Goal: Check status: Check status

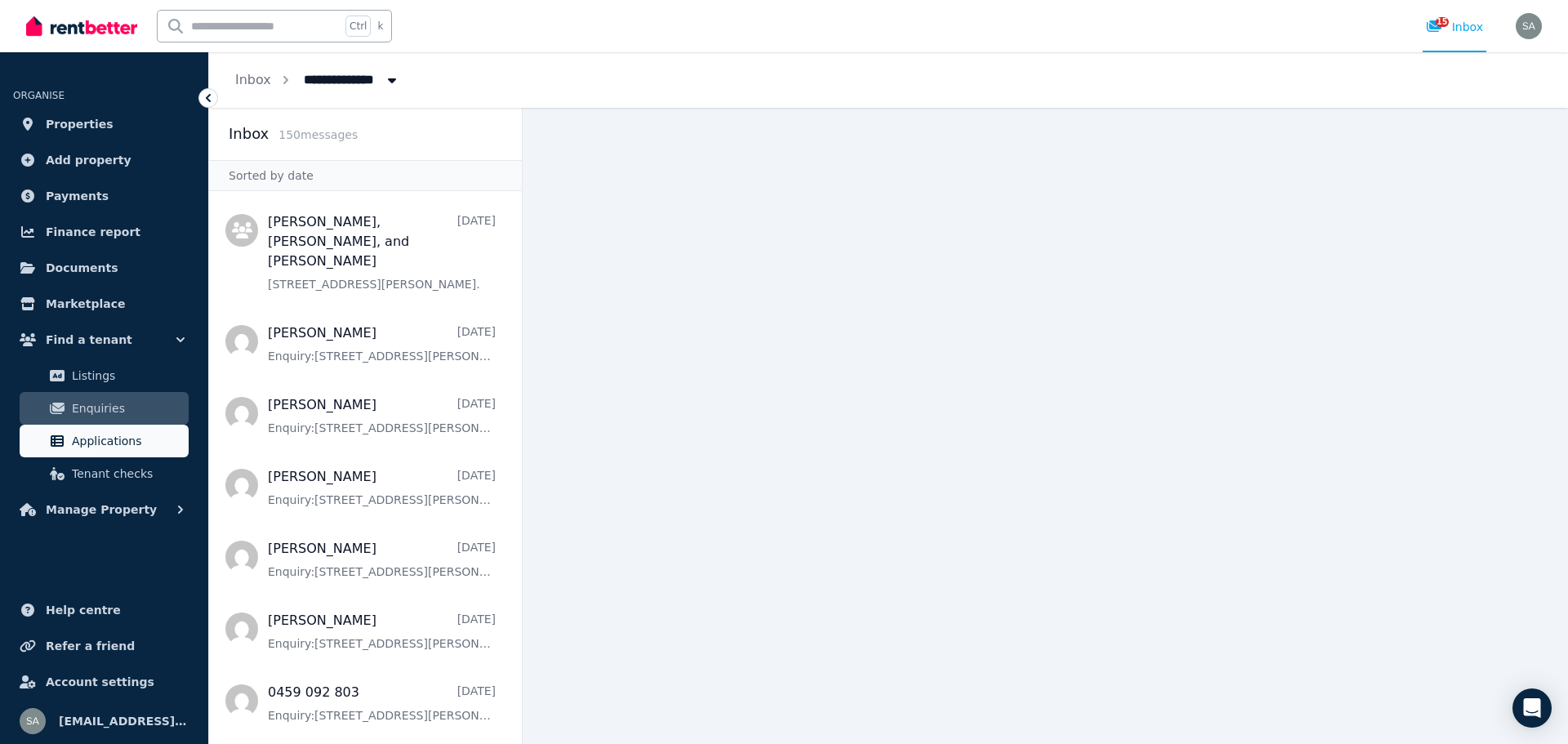
click at [113, 439] on span "Applications" at bounding box center [126, 441] width 111 height 20
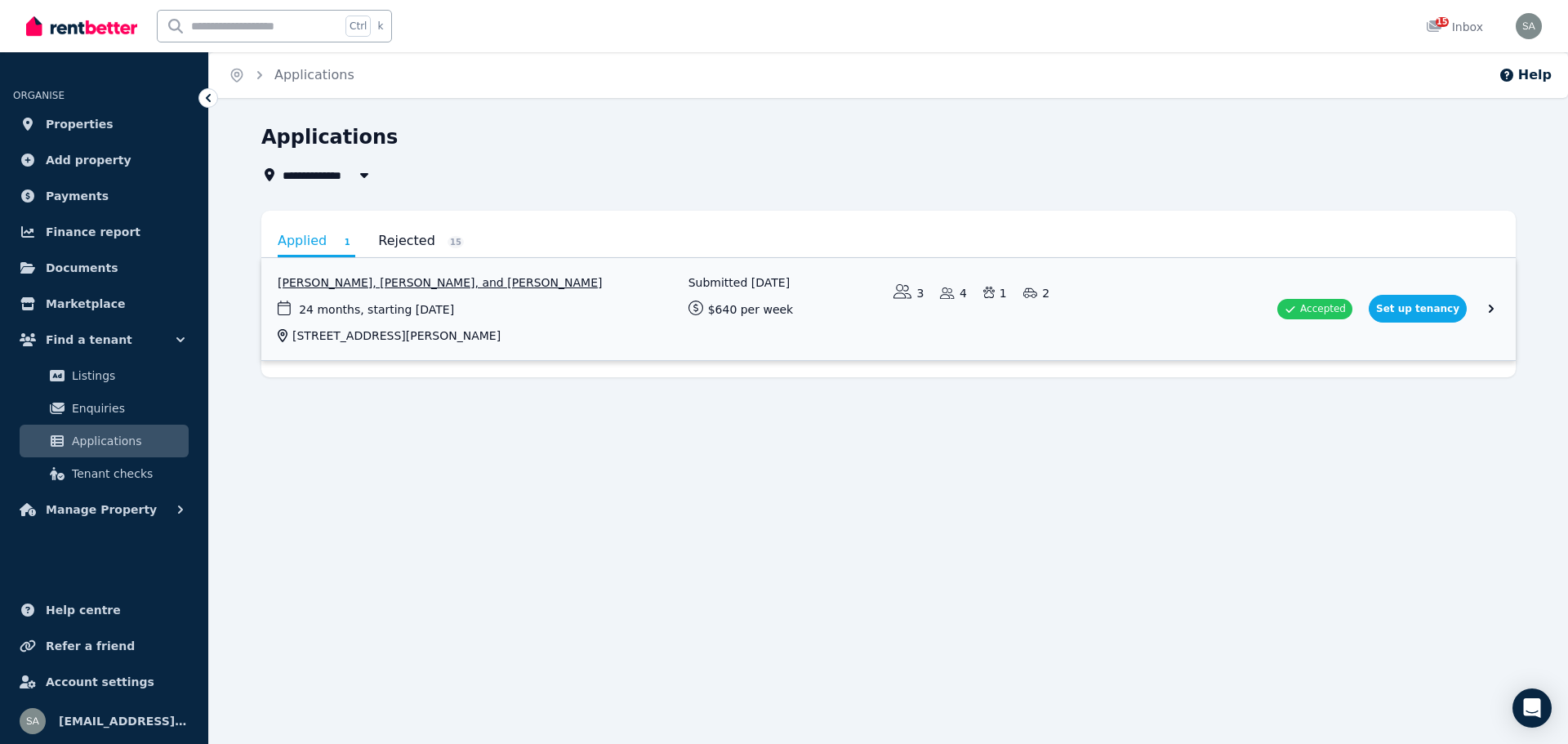
click at [434, 287] on link "View application: Ashleigh O'Lynn, Michael O'Lynn, and Hayley Devent" at bounding box center [889, 309] width 1254 height 102
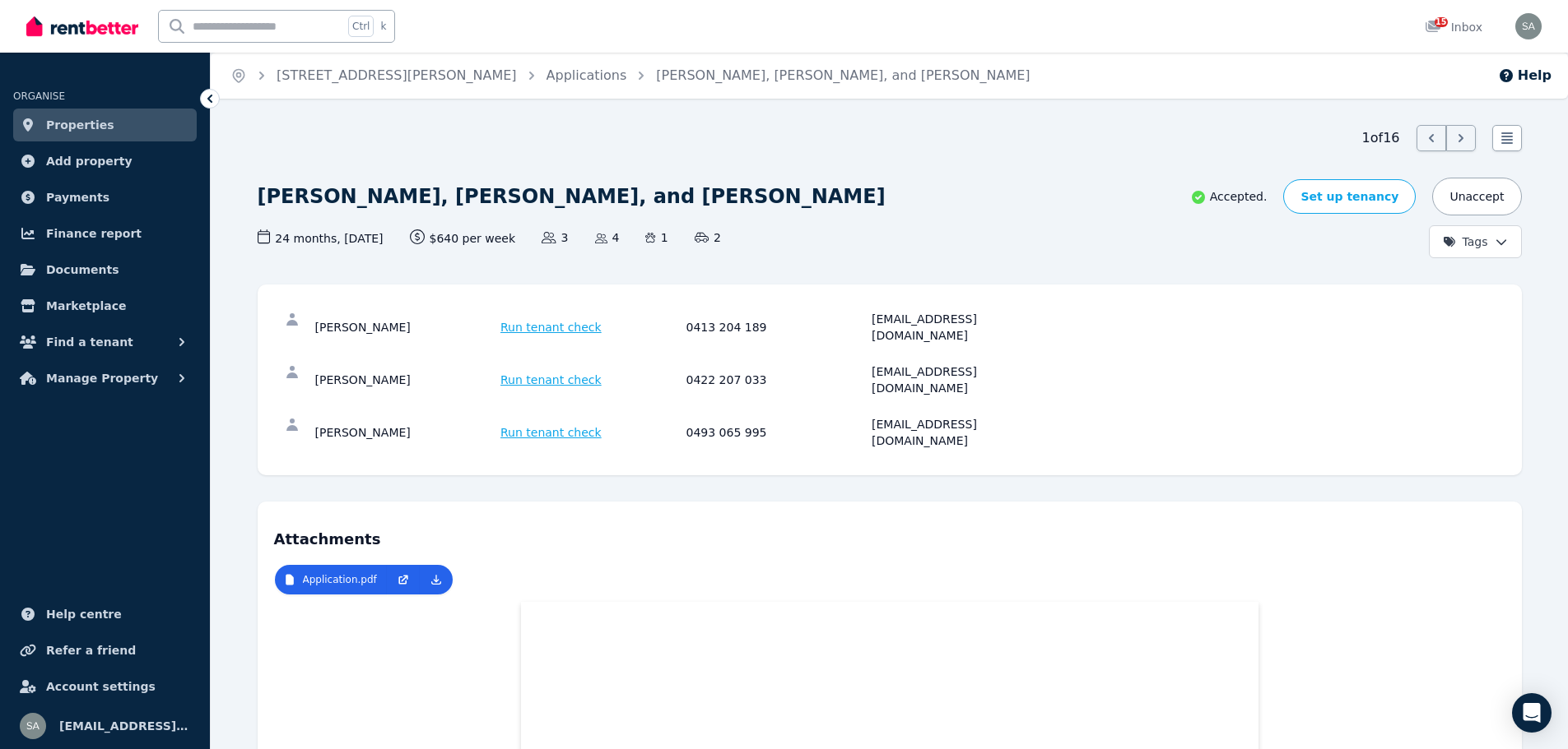
scroll to position [165, 0]
